Goal: Ask a question: Seek information or help from site administrators or community

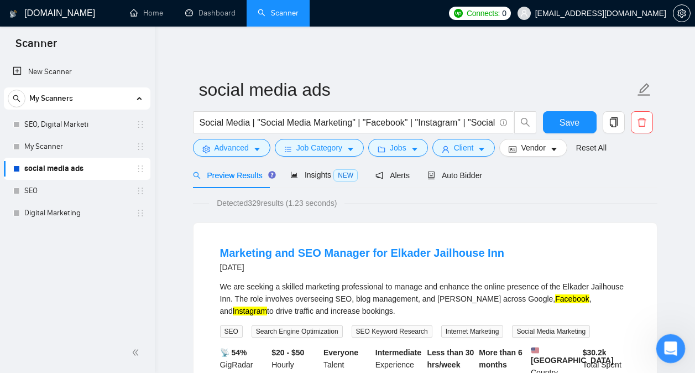
click at [671, 353] on icon "Open Intercom Messenger" at bounding box center [669, 347] width 18 height 18
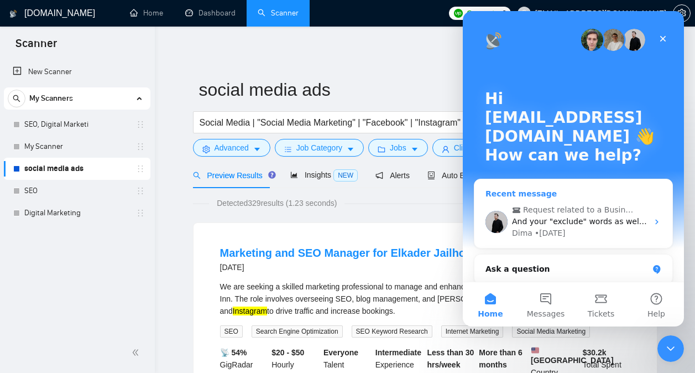
click at [599, 220] on span "And your "exclude" words as well? 👀" at bounding box center [584, 221] width 145 height 9
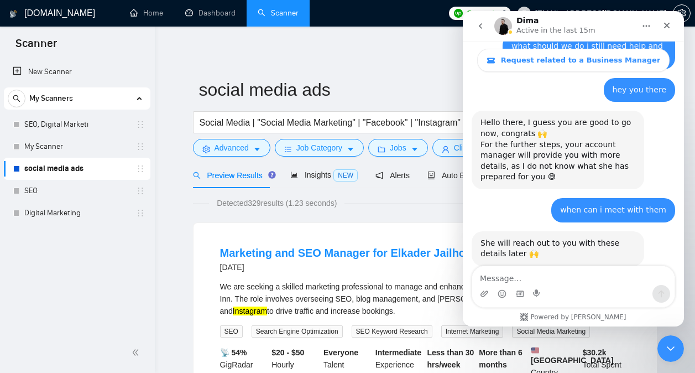
scroll to position [5076, 0]
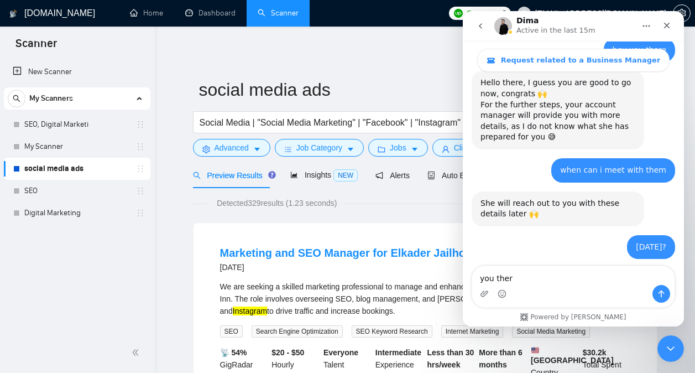
type textarea "you there"
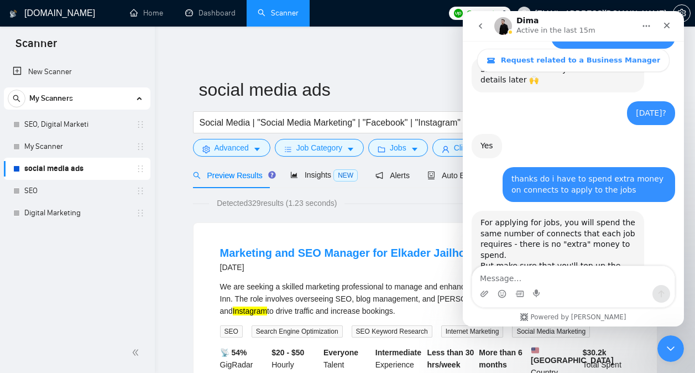
scroll to position [5225, 0]
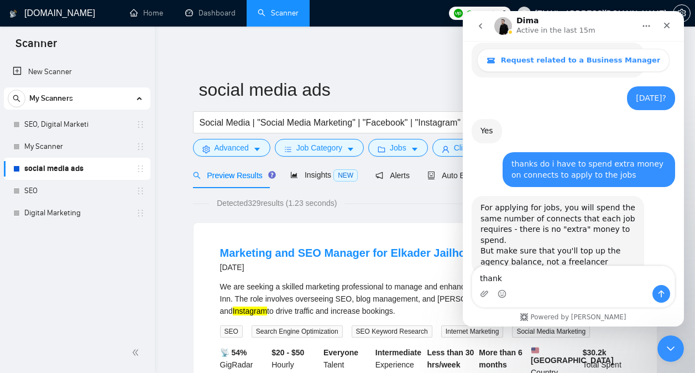
type textarea "thanks"
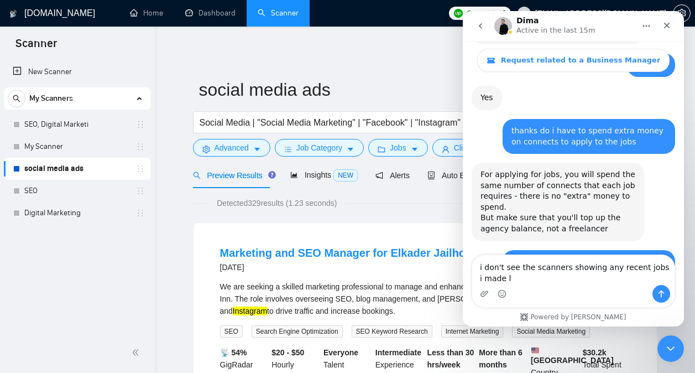
scroll to position [5269, 0]
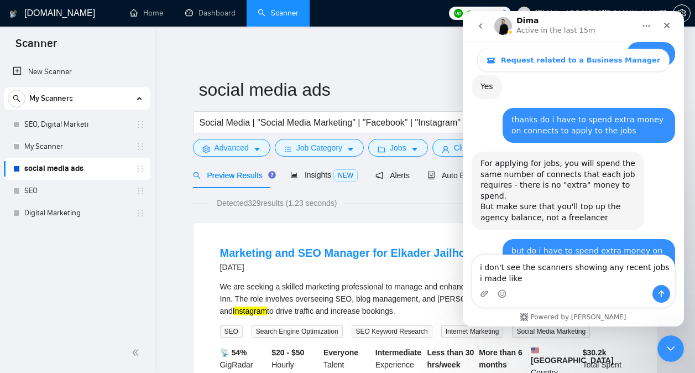
type textarea "i don't see the scanners showing any recent jobs i made like 5"
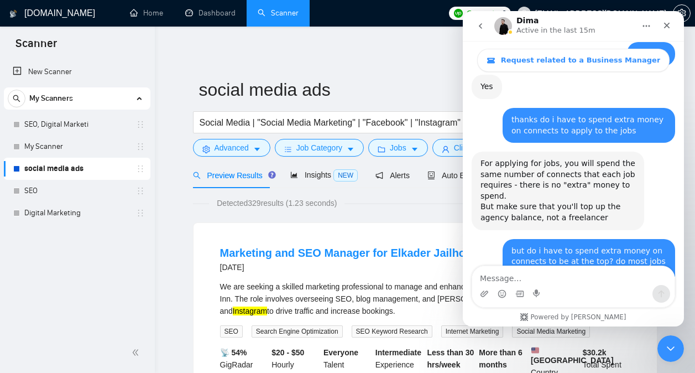
scroll to position [5294, 0]
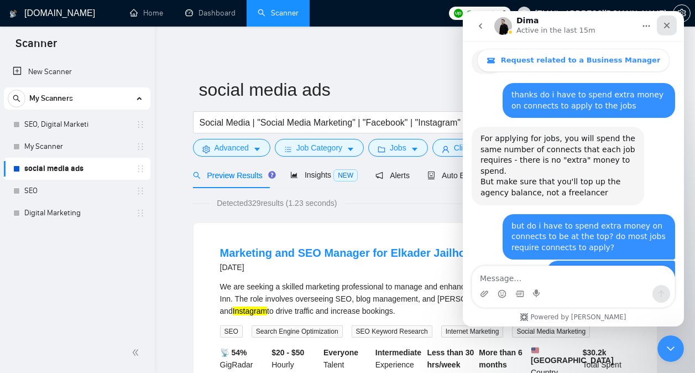
click at [665, 25] on icon "Close" at bounding box center [666, 25] width 9 height 9
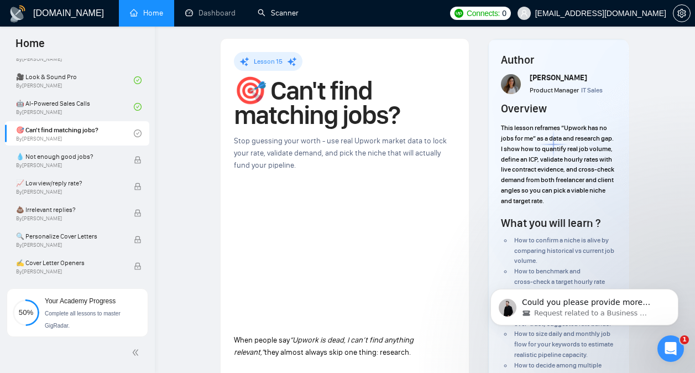
scroll to position [5337, 0]
click at [612, 311] on span "Request related to a Business Manager" at bounding box center [591, 313] width 114 height 10
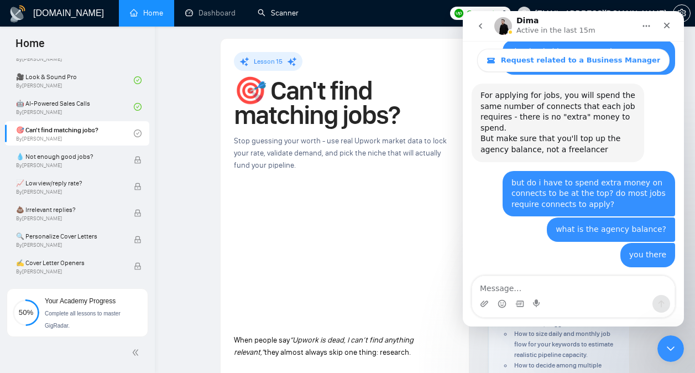
scroll to position [5346, 0]
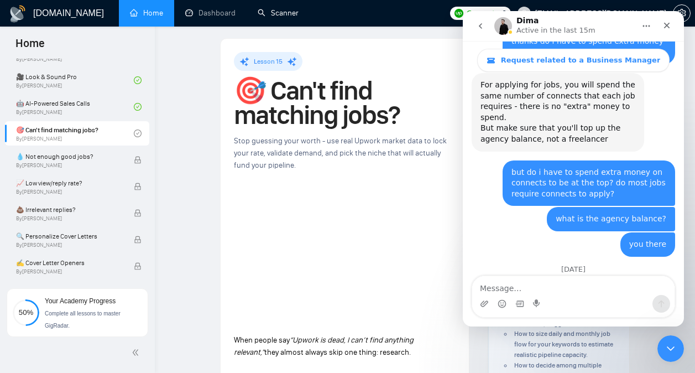
click at [581, 289] on textarea "Message…" at bounding box center [573, 285] width 202 height 19
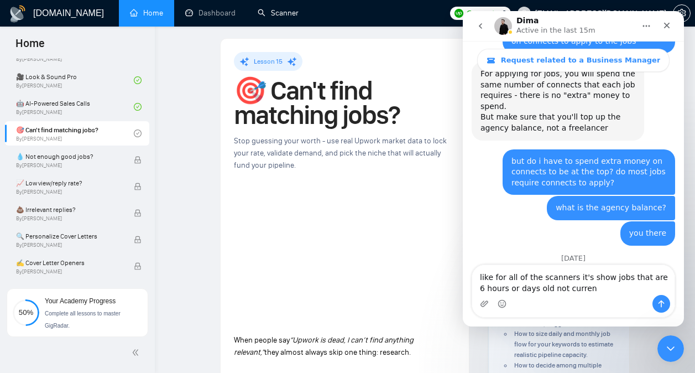
type textarea "like for all of the scanners it's show jobs that are 6 hours or days old not cu…"
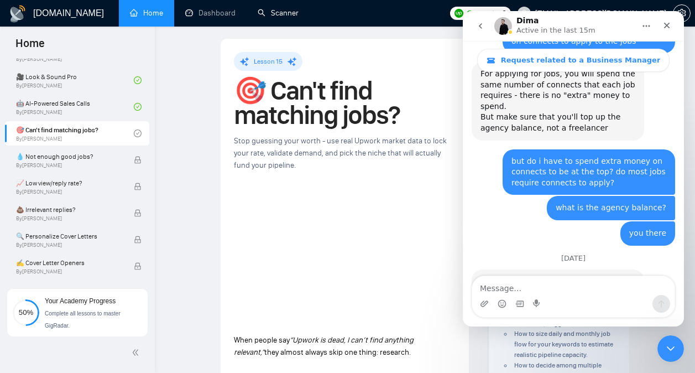
scroll to position [5371, 0]
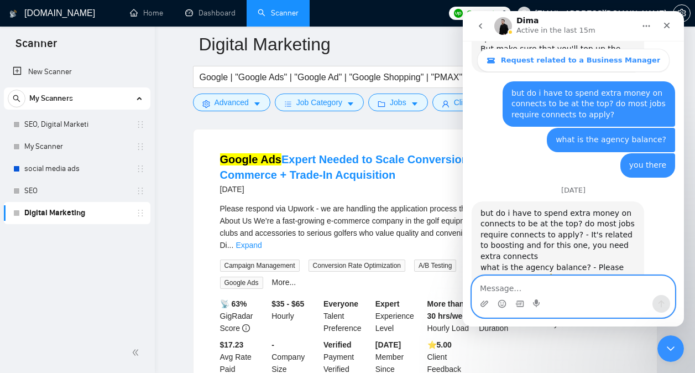
scroll to position [5457, 0]
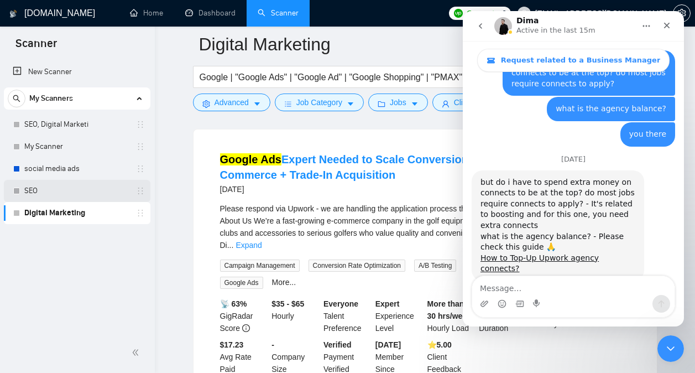
click at [68, 183] on link "SEO" at bounding box center [76, 191] width 105 height 22
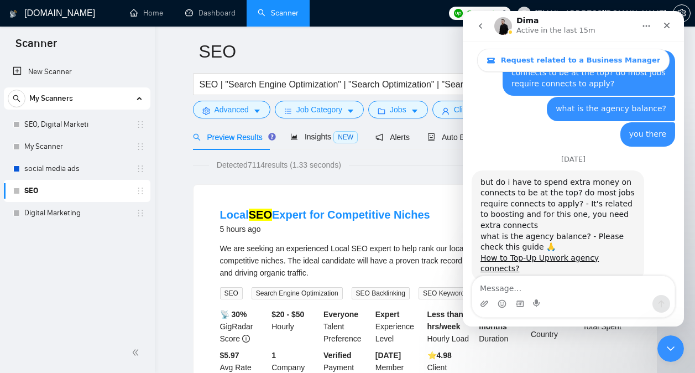
scroll to position [5415, 0]
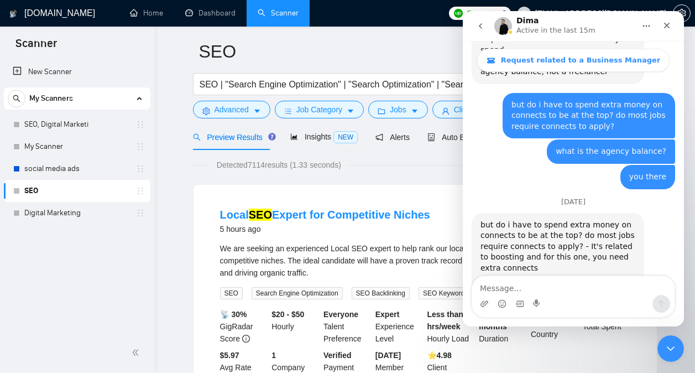
click at [476, 25] on icon "go back" at bounding box center [480, 26] width 9 height 9
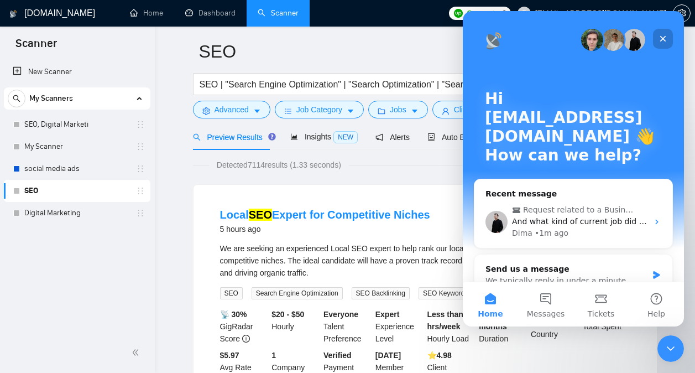
click at [662, 36] on icon "Close" at bounding box center [663, 38] width 9 height 9
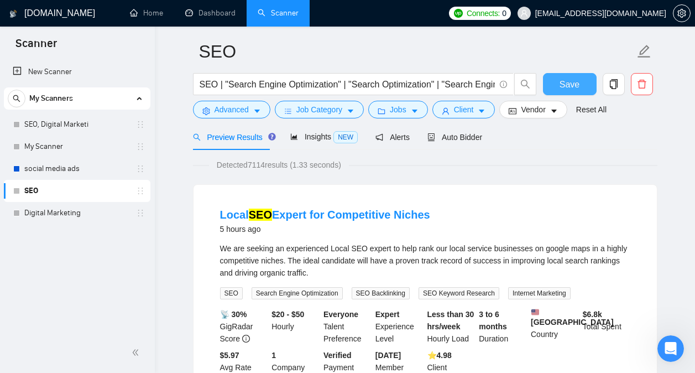
click at [568, 93] on button "Save" at bounding box center [570, 84] width 54 height 22
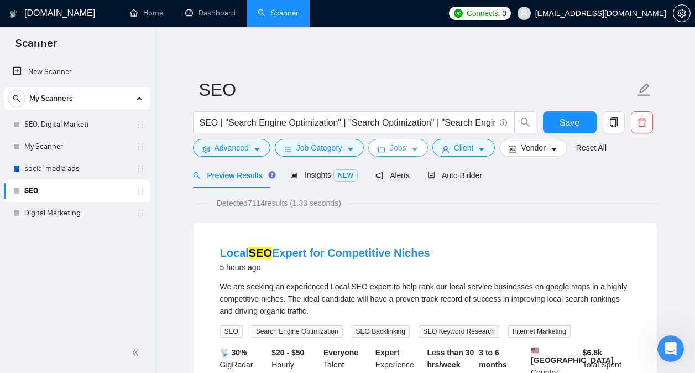
click at [408, 156] on button "Jobs" at bounding box center [398, 148] width 60 height 18
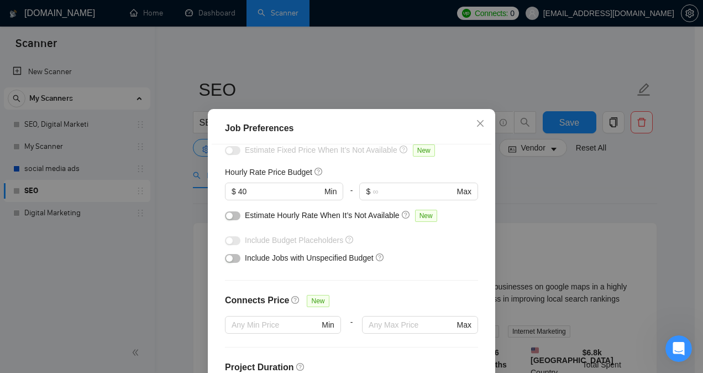
scroll to position [124, 0]
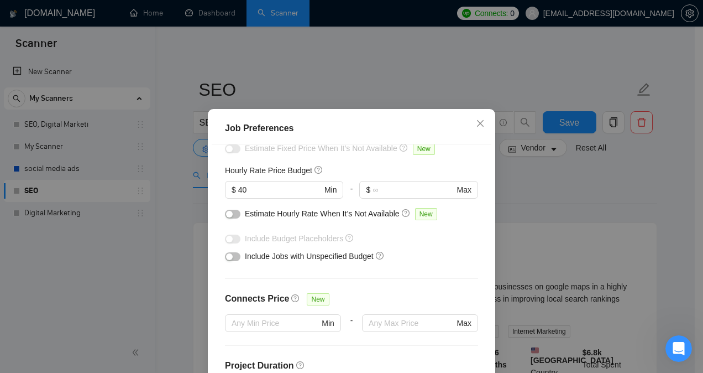
click at [271, 200] on div at bounding box center [284, 203] width 118 height 9
click at [271, 196] on span "$ 40 Min" at bounding box center [284, 190] width 118 height 18
type input "4"
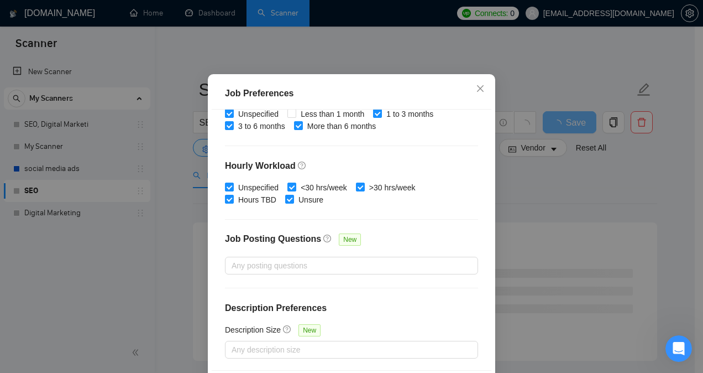
scroll to position [81, 0]
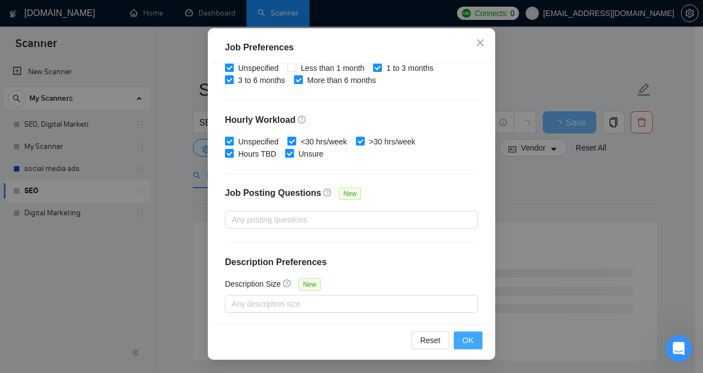
click at [463, 337] on span "OK" at bounding box center [468, 340] width 11 height 12
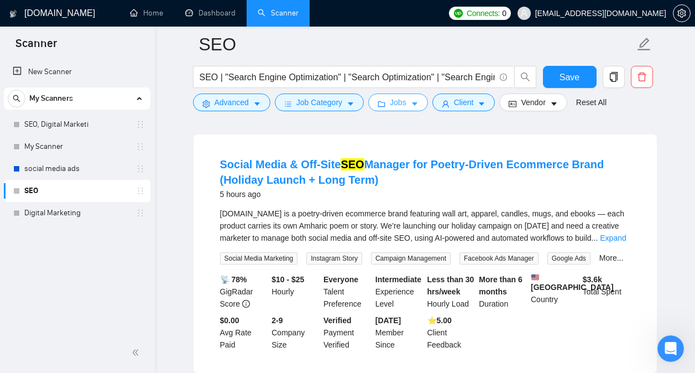
scroll to position [1999, 0]
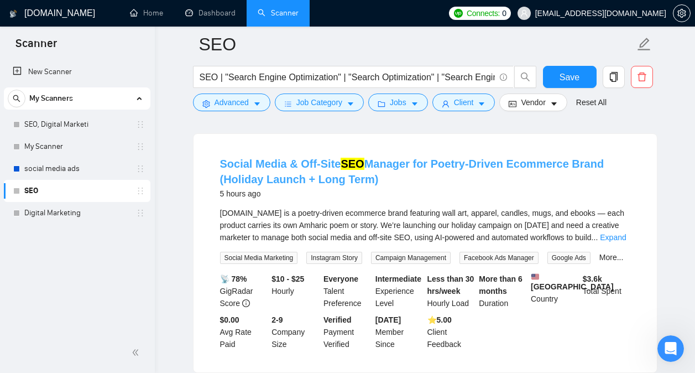
click at [377, 159] on link "Social Media & Off-Site SEO Manager for Poetry-Driven Ecommerce Brand (Holiday …" at bounding box center [412, 172] width 384 height 28
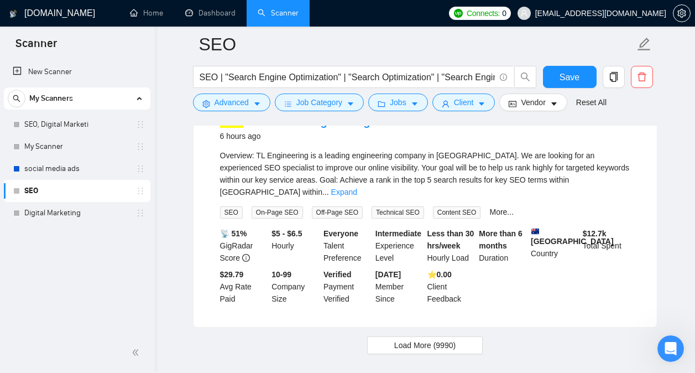
scroll to position [2295, 0]
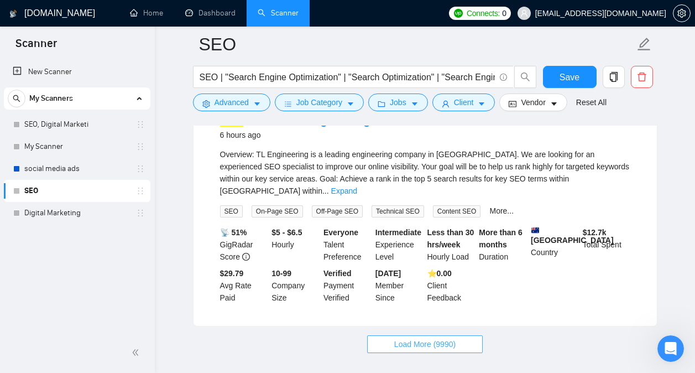
click at [429, 338] on span "Load More (9990)" at bounding box center [424, 344] width 61 height 12
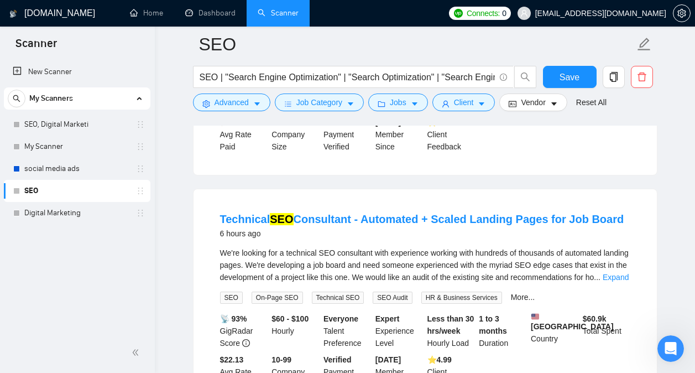
scroll to position [2446, 0]
click at [672, 345] on icon "Open Intercom Messenger" at bounding box center [669, 347] width 18 height 18
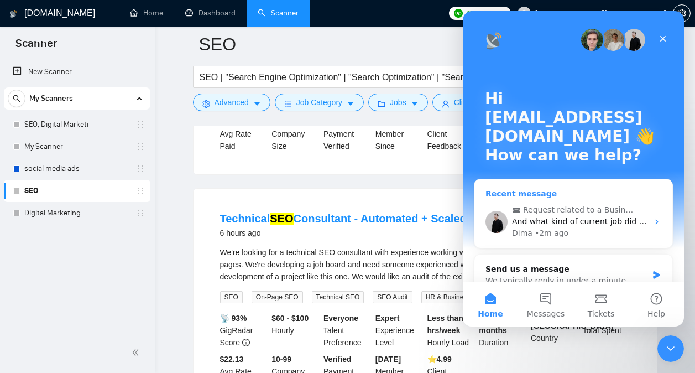
click at [588, 229] on div "Dima • 2m ago" at bounding box center [580, 233] width 136 height 12
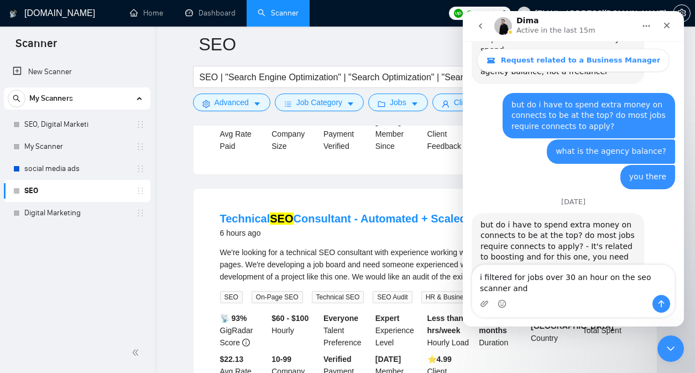
scroll to position [5426, 0]
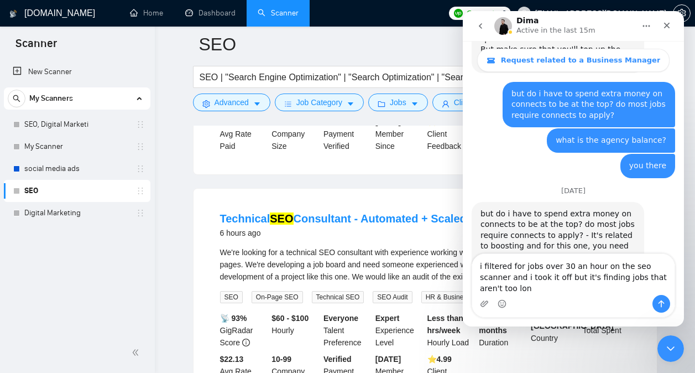
type textarea "i filtered for jobs over 30 an hour on the seo scanner and i took it off but it…"
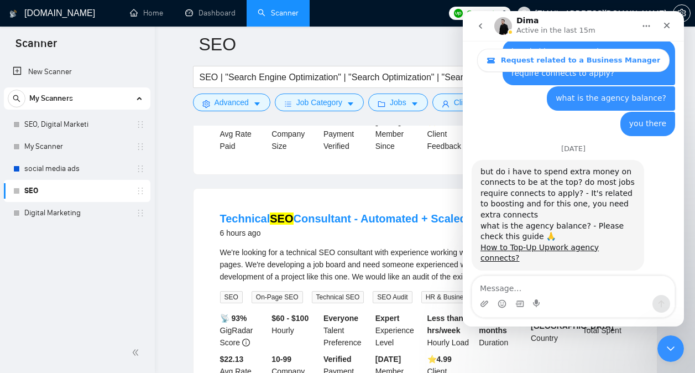
scroll to position [5470, 0]
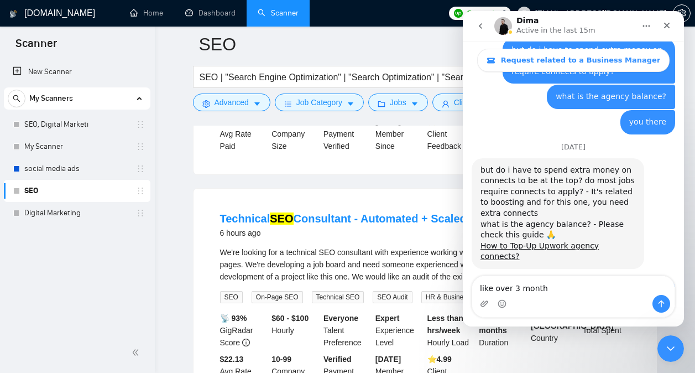
type textarea "like over 3 months"
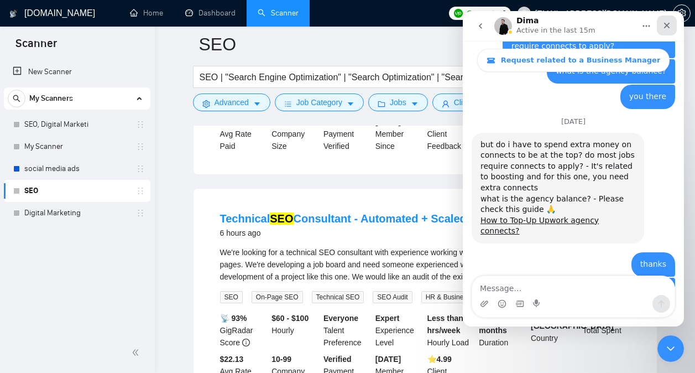
click at [670, 21] on icon "Close" at bounding box center [666, 25] width 9 height 9
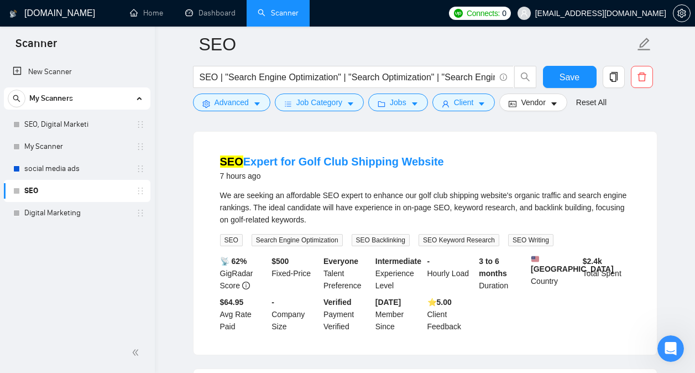
scroll to position [2748, 0]
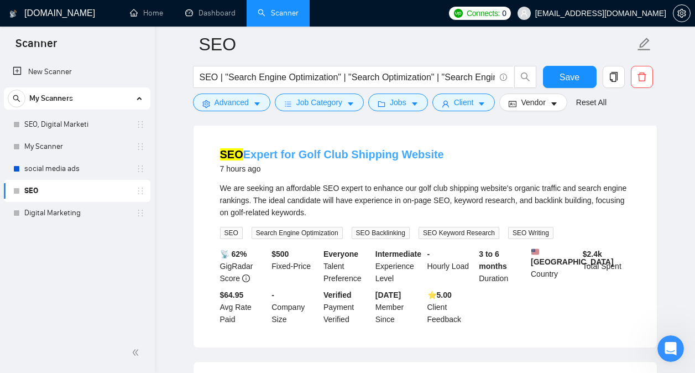
click at [326, 155] on link "SEO Expert for Golf Club Shipping Website" at bounding box center [332, 154] width 224 height 12
click at [671, 351] on icon "Open Intercom Messenger" at bounding box center [669, 347] width 18 height 18
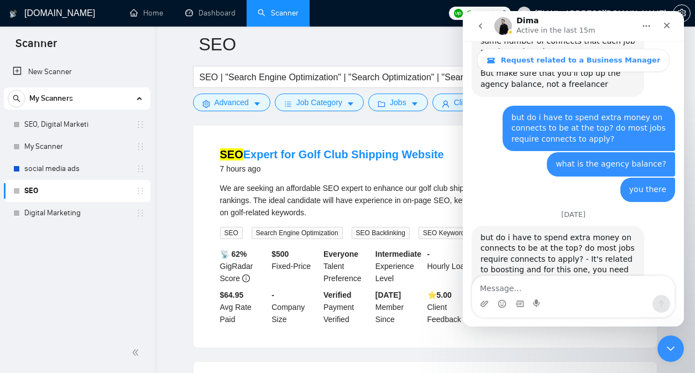
scroll to position [5495, 0]
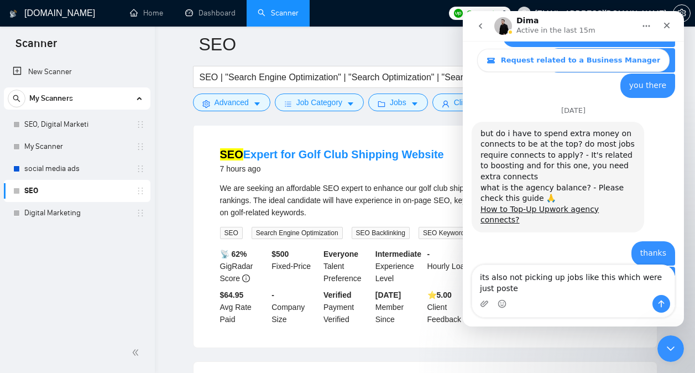
type textarea "its also not picking up jobs like this which were just posted"
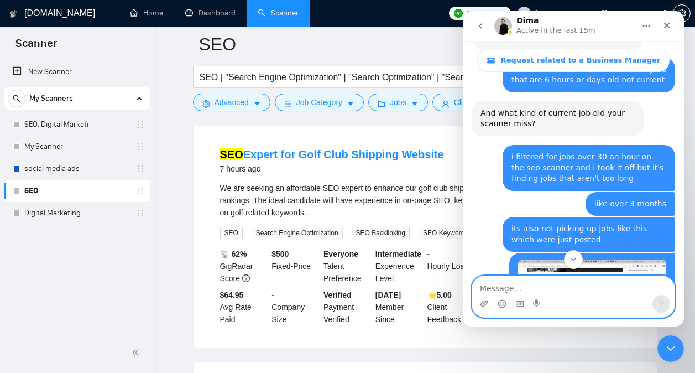
scroll to position [5814, 0]
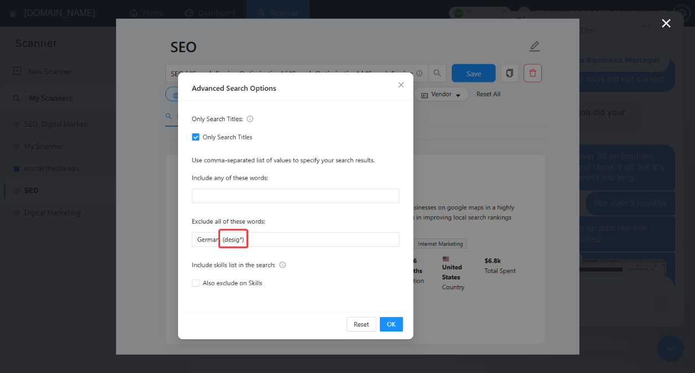
click at [669, 22] on icon "Close" at bounding box center [666, 23] width 13 height 13
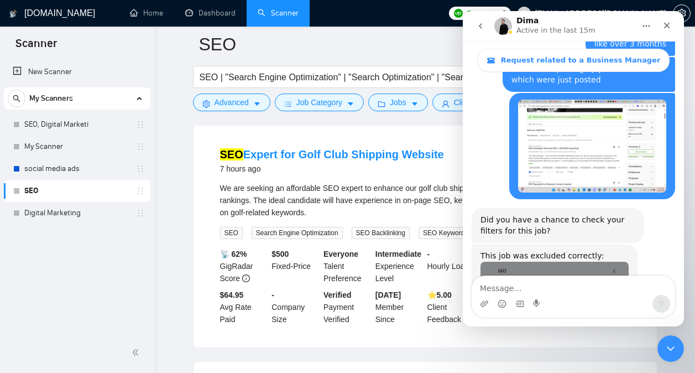
scroll to position [5982, 0]
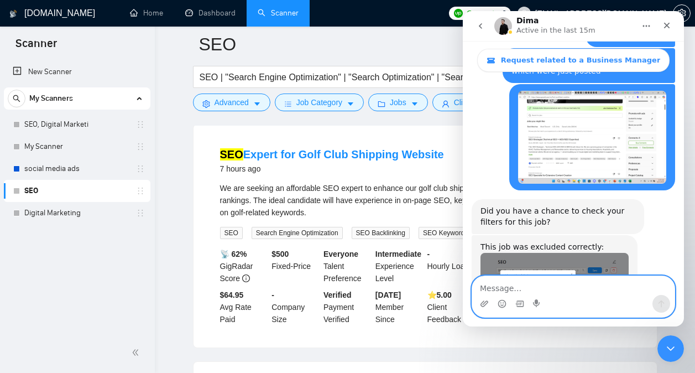
click at [550, 284] on textarea "Message…" at bounding box center [573, 285] width 202 height 19
type textarea "i need help with them"
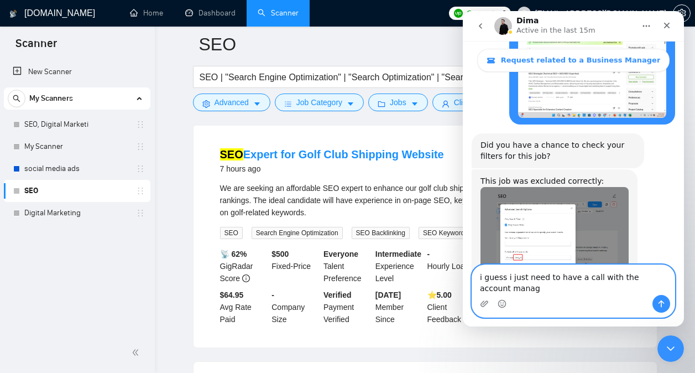
scroll to position [0, 0]
type textarea "i guess i just need to have a call with the account manager"
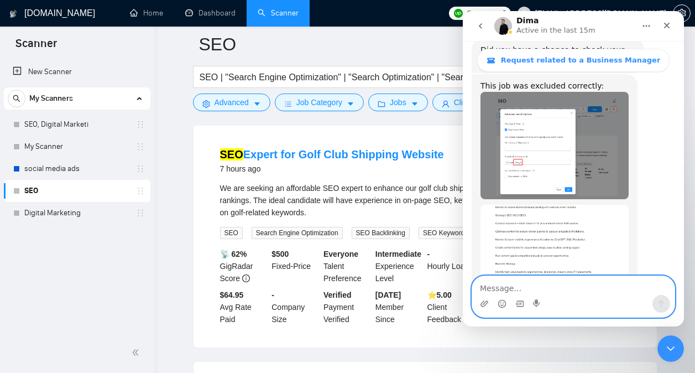
scroll to position [6169, 0]
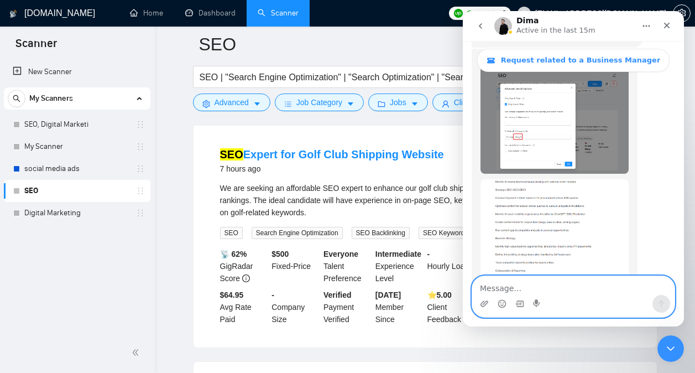
click at [577, 289] on textarea "Message…" at bounding box center [573, 285] width 202 height 19
type textarea "im free at 2pm est today"
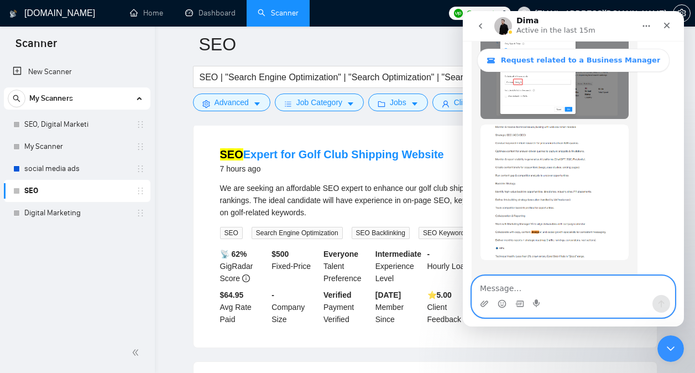
scroll to position [6259, 0]
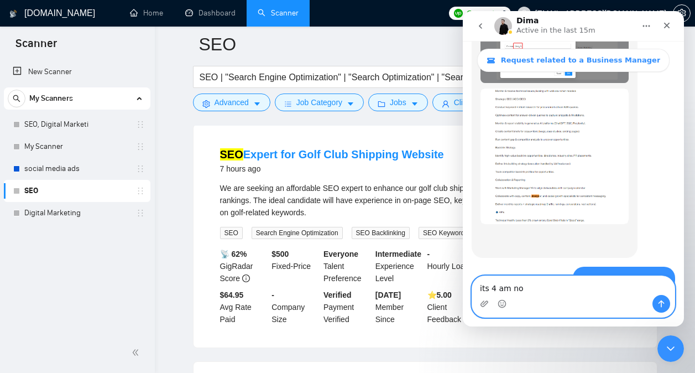
type textarea "its 4 am now"
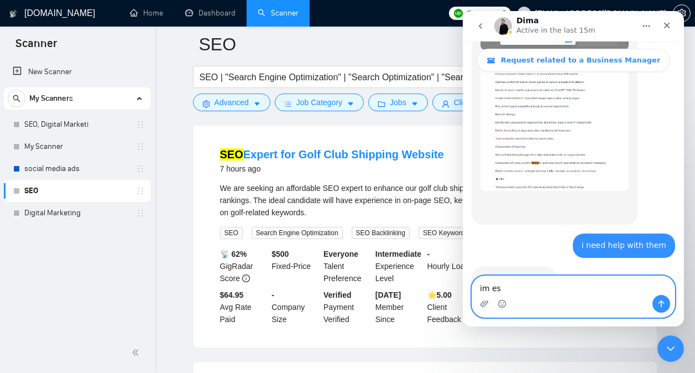
type textarea "im est"
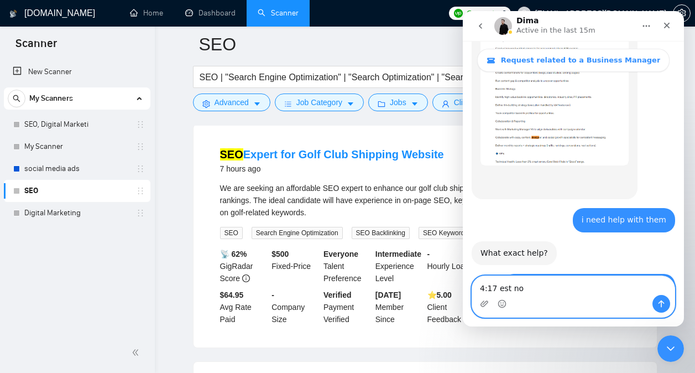
type textarea "4:17 est now"
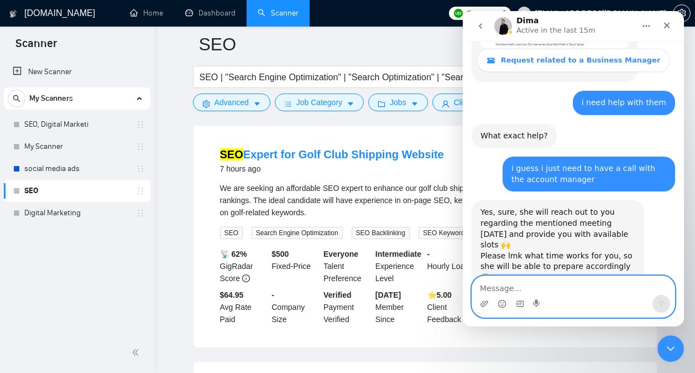
scroll to position [6507, 0]
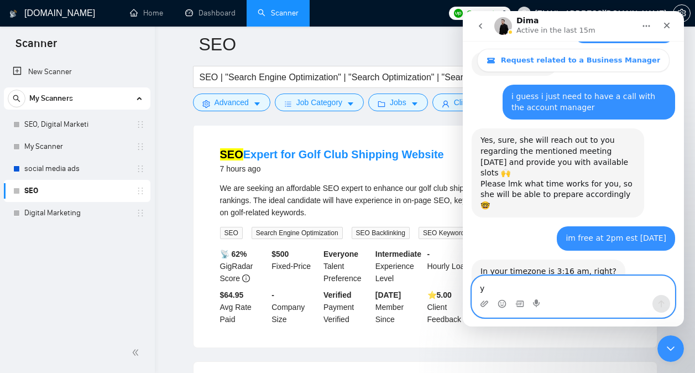
type textarea "ya"
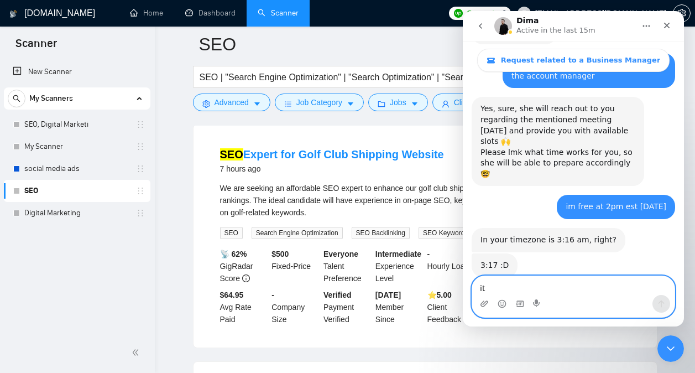
scroll to position [6540, 0]
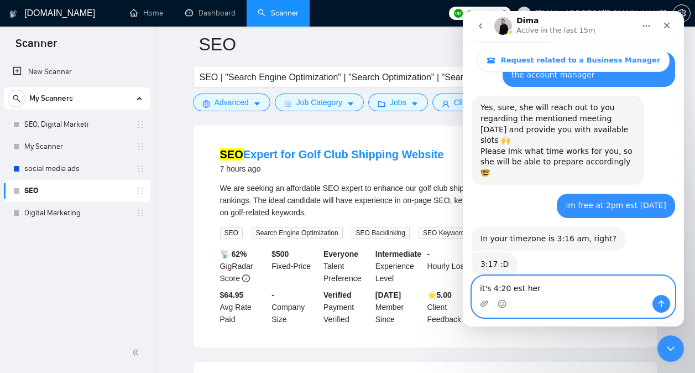
type textarea "it's 4:20 est here"
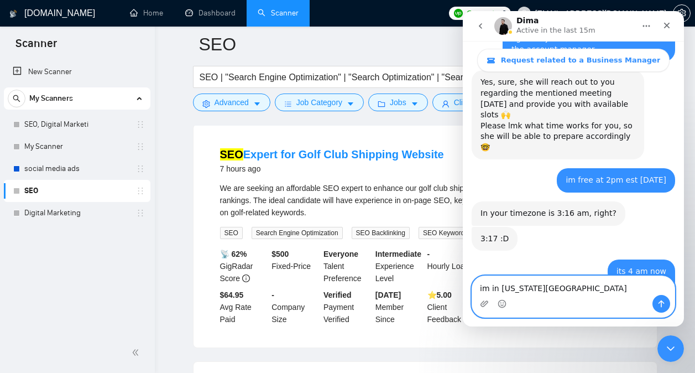
type textarea "im in new york city"
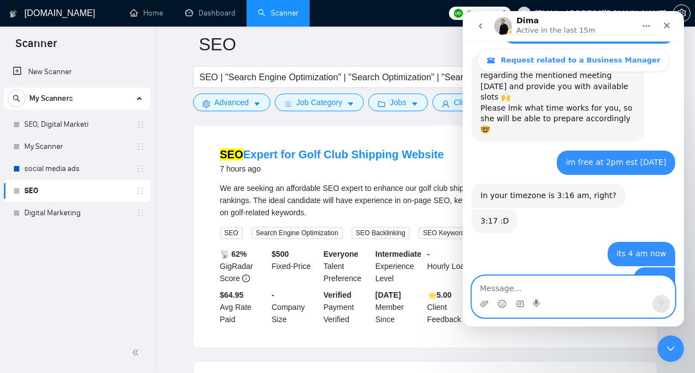
scroll to position [6590, 0]
